Goal: Task Accomplishment & Management: Manage account settings

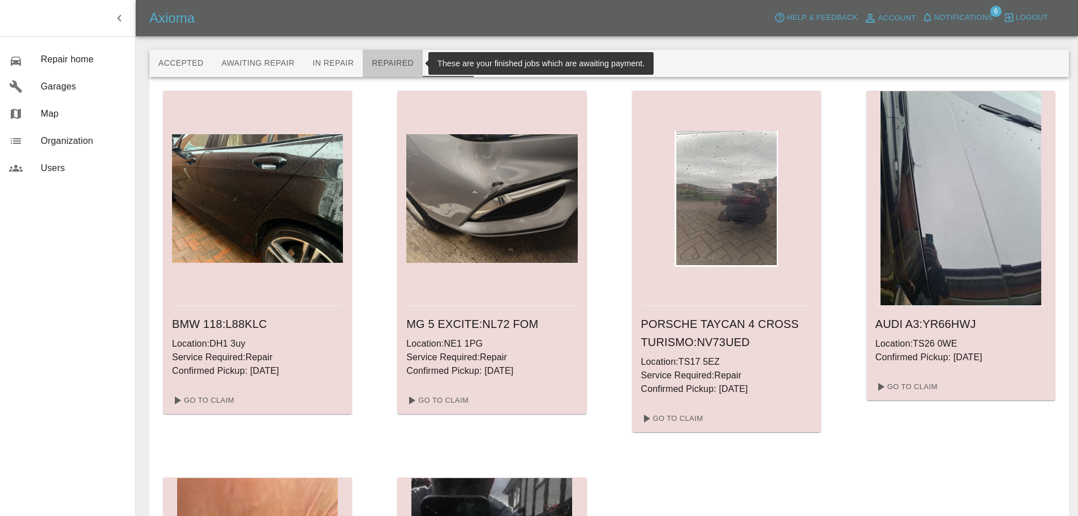
click at [405, 64] on button "Repaired" at bounding box center [393, 63] width 60 height 27
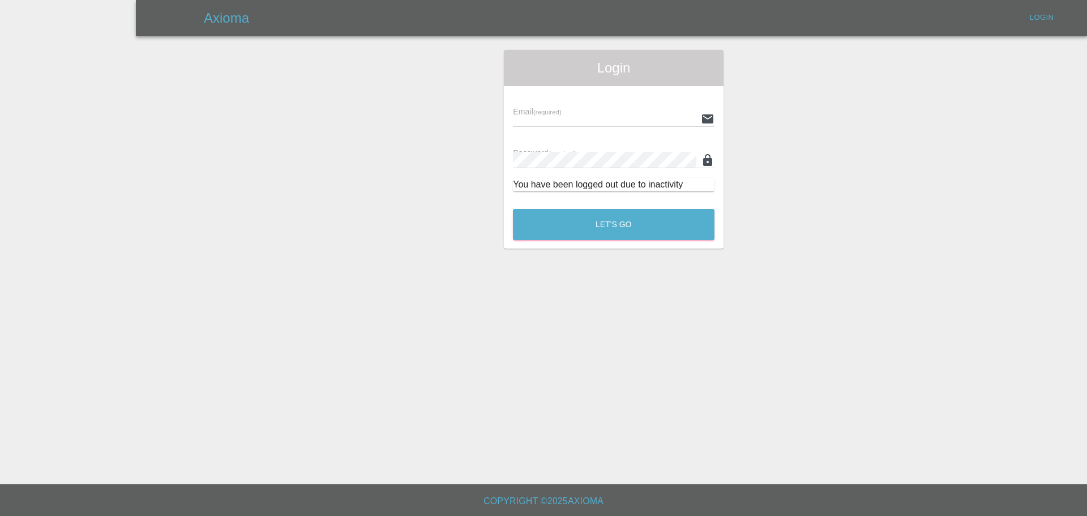
type input "enquiries@vehicle-smart.co.uk"
click at [644, 231] on button "Let's Go" at bounding box center [613, 224] width 201 height 31
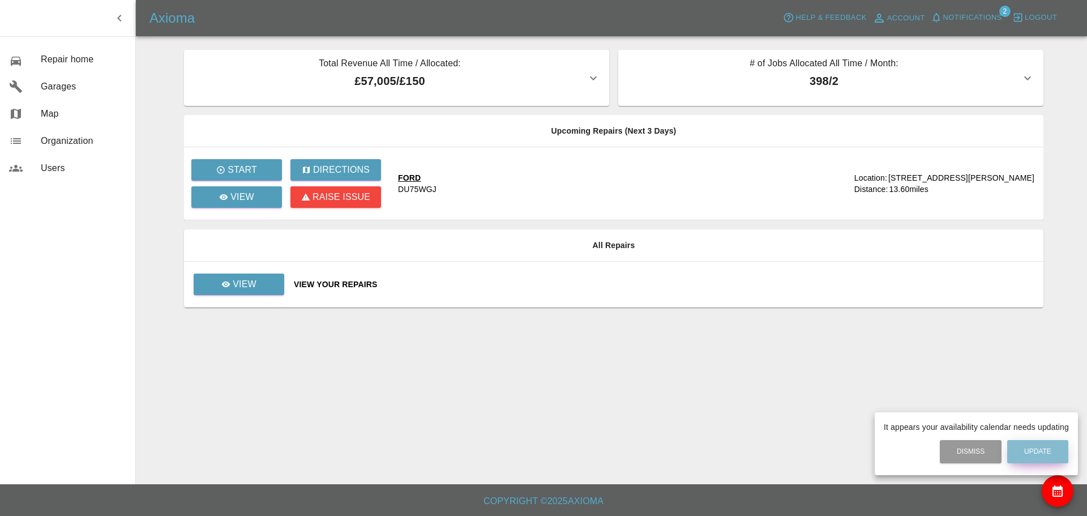
click at [1026, 448] on button "Update" at bounding box center [1037, 451] width 61 height 23
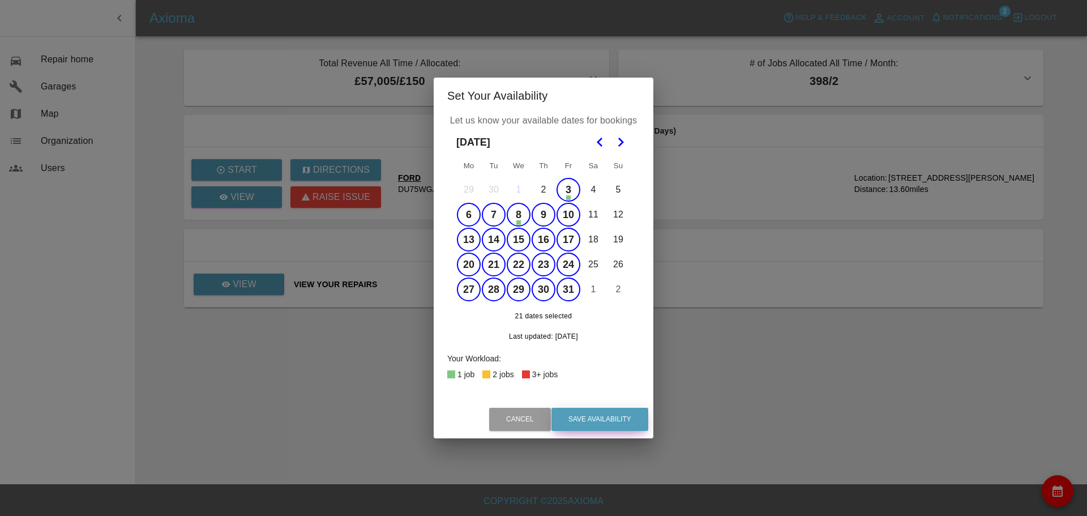
click at [604, 409] on button "Save Availability" at bounding box center [599, 418] width 97 height 23
